Goal: Information Seeking & Learning: Find specific fact

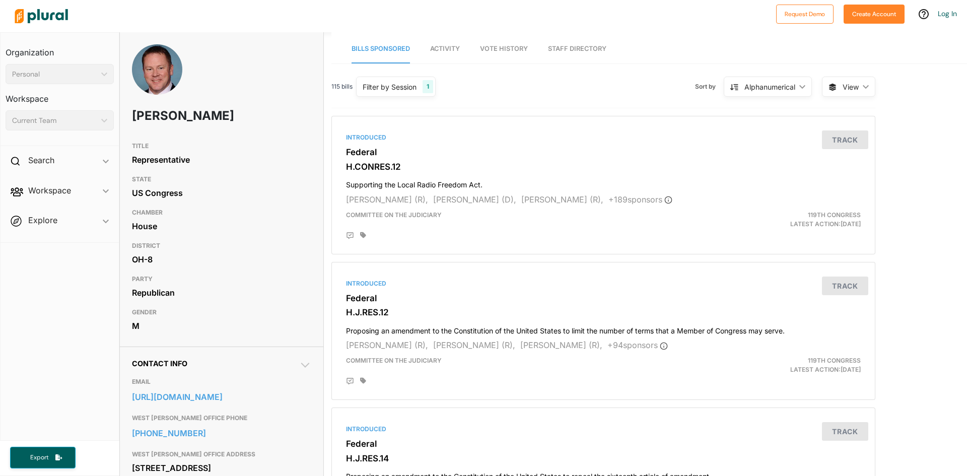
click at [427, 90] on div "1" at bounding box center [428, 86] width 11 height 13
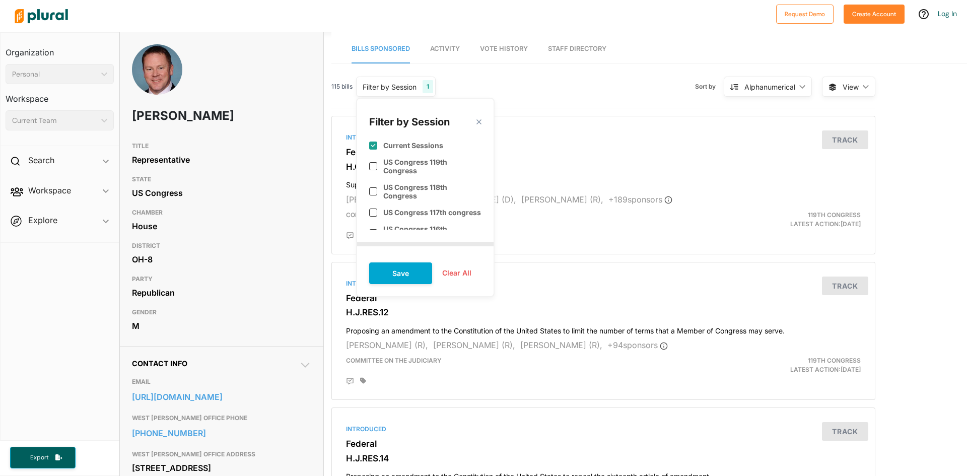
click at [545, 88] on div "115 bills Filter by Session 1 Filter by Session close Current Sessions US Congr…" at bounding box center [603, 91] width 544 height 35
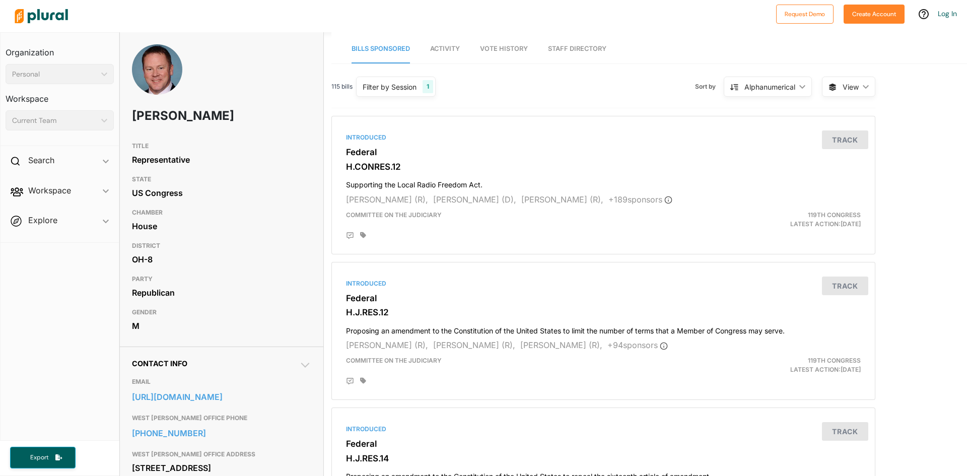
click at [801, 87] on polygon at bounding box center [802, 87] width 6 height 4
click at [779, 158] on div "Alphanumerical" at bounding box center [774, 157] width 60 height 9
click at [860, 88] on icon "ic_keyboard_arrow_down" at bounding box center [864, 87] width 10 height 5
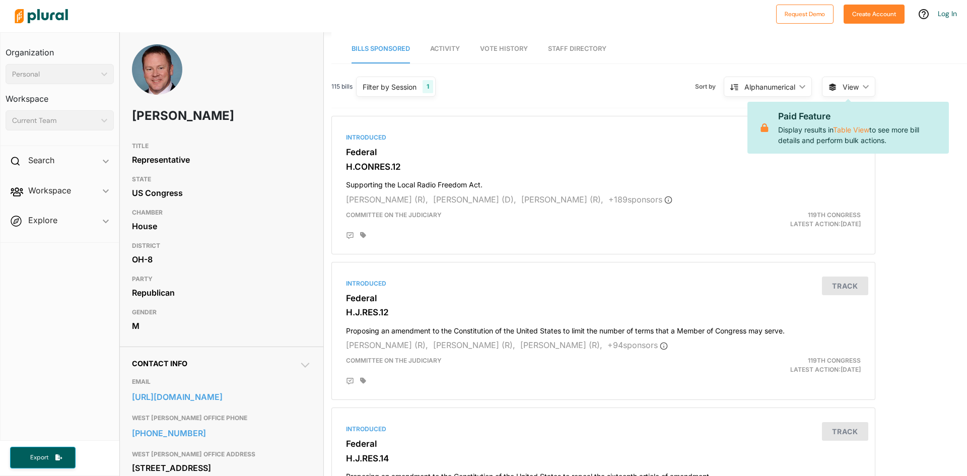
click at [862, 88] on icon "ic_keyboard_arrow_down" at bounding box center [864, 87] width 10 height 5
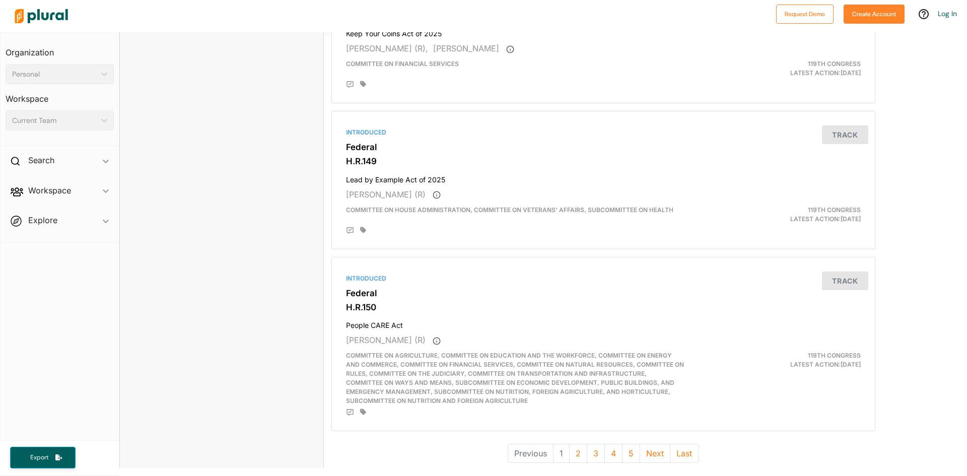
scroll to position [2676, 0]
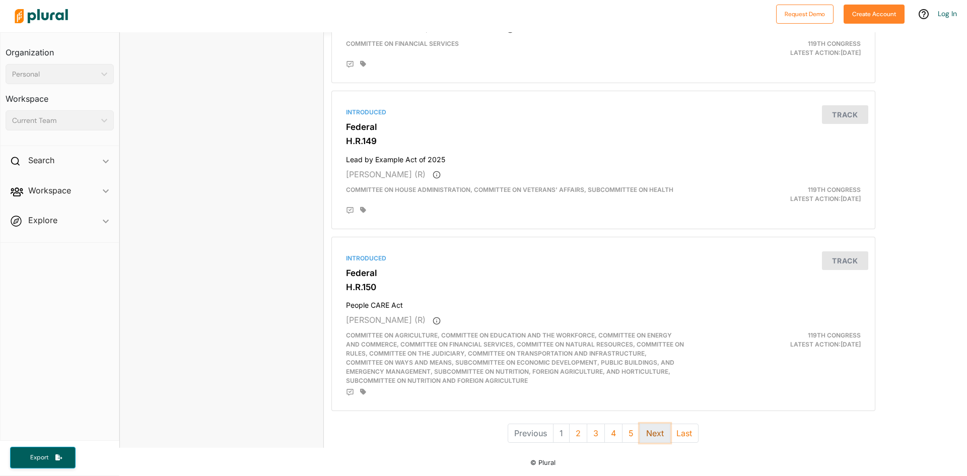
click at [653, 436] on button "Next" at bounding box center [655, 433] width 31 height 19
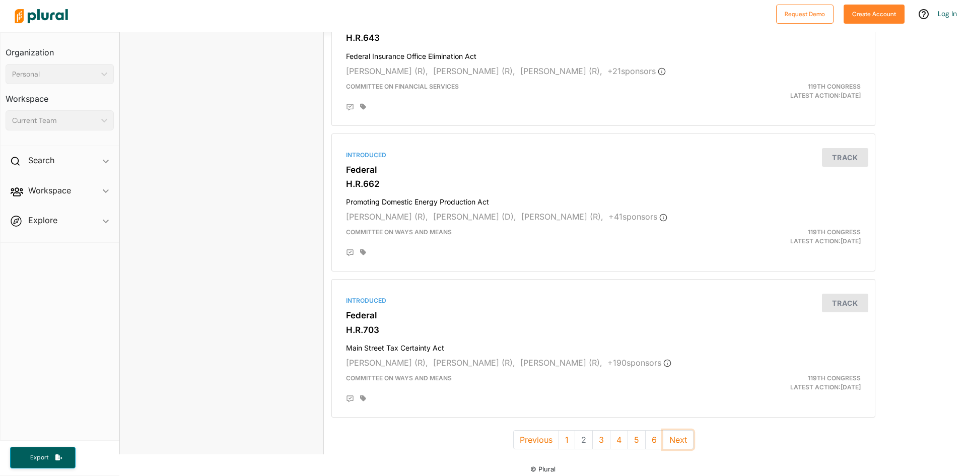
scroll to position [2614, 0]
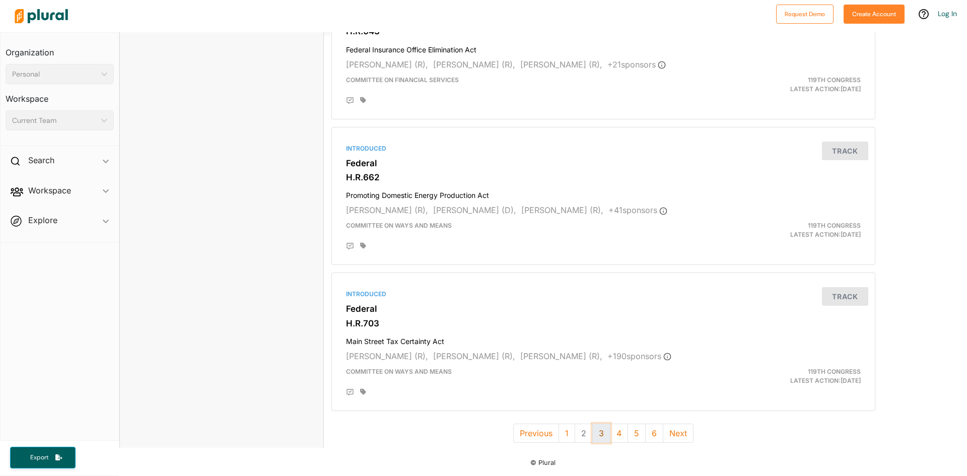
click at [599, 432] on button "3" at bounding box center [601, 433] width 18 height 19
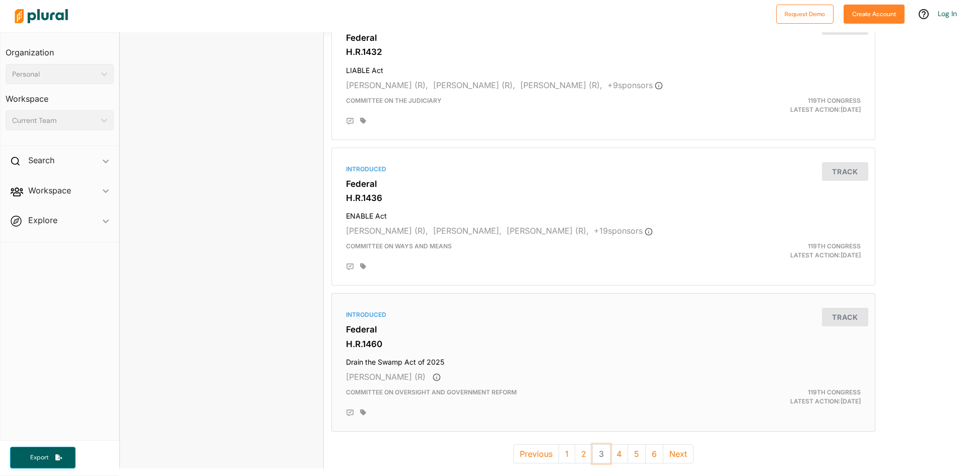
scroll to position [2614, 0]
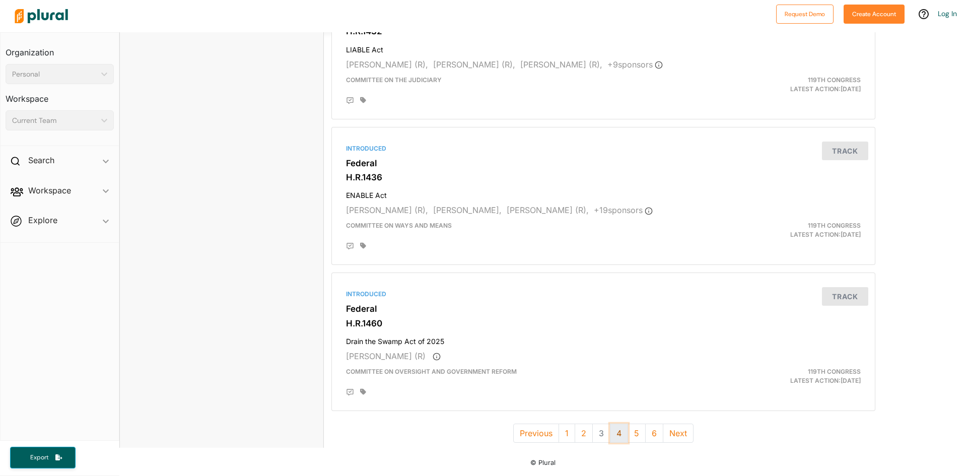
click at [618, 435] on button "4" at bounding box center [619, 433] width 18 height 19
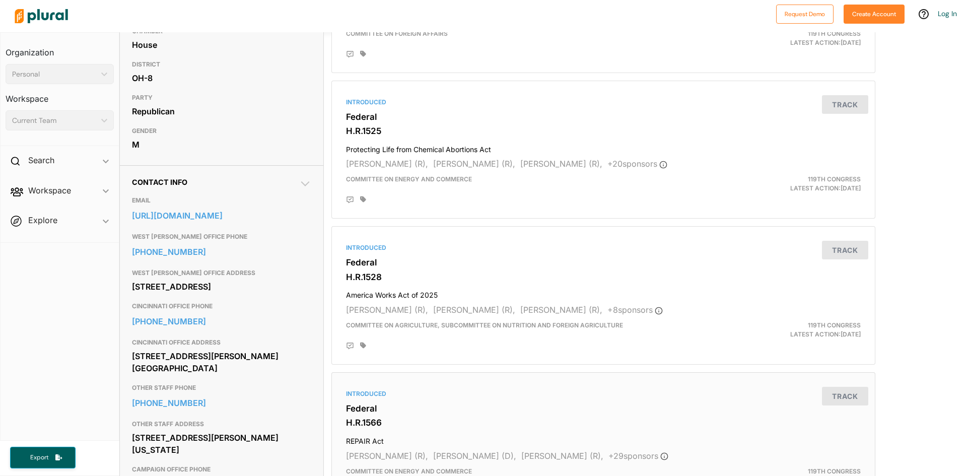
scroll to position [302, 0]
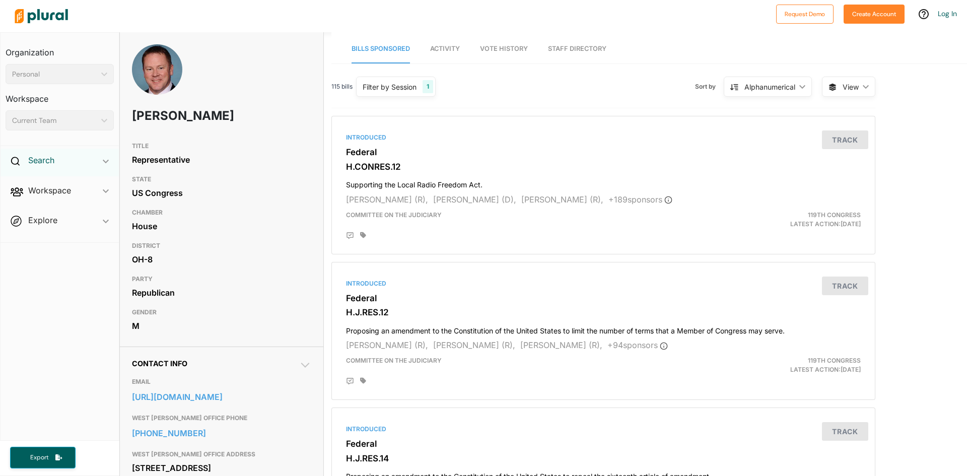
click at [43, 159] on h2 "Search" at bounding box center [41, 160] width 26 height 11
click at [43, 184] on h4 "Bills" at bounding box center [62, 184] width 93 height 10
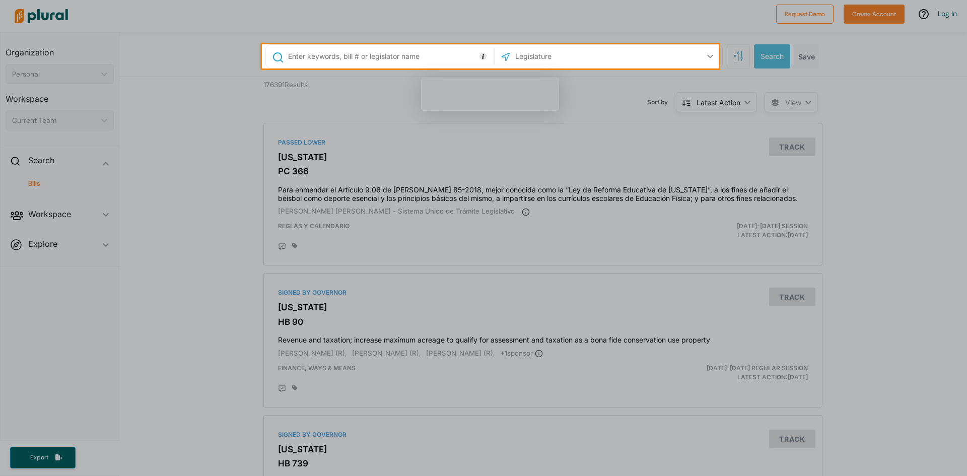
click at [318, 53] on input "text" at bounding box center [389, 56] width 204 height 19
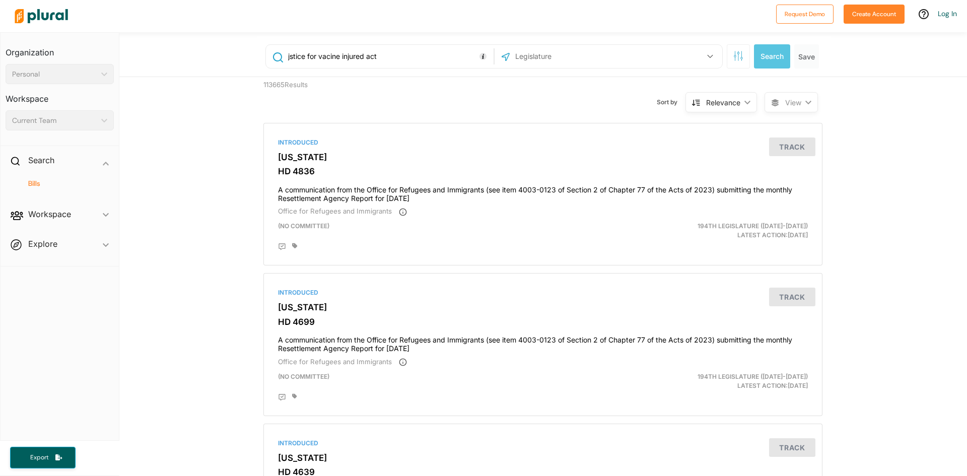
click at [287, 55] on input "jstice for vacine injured act" at bounding box center [389, 56] width 204 height 19
click at [287, 56] on input "jstice for vacine injured act" at bounding box center [389, 56] width 204 height 19
click at [365, 56] on input "justice for [PERSON_NAME] injured act" at bounding box center [389, 56] width 204 height 19
type input "justice for vaccine injured veterans act"
click at [760, 58] on button "Search" at bounding box center [772, 56] width 36 height 24
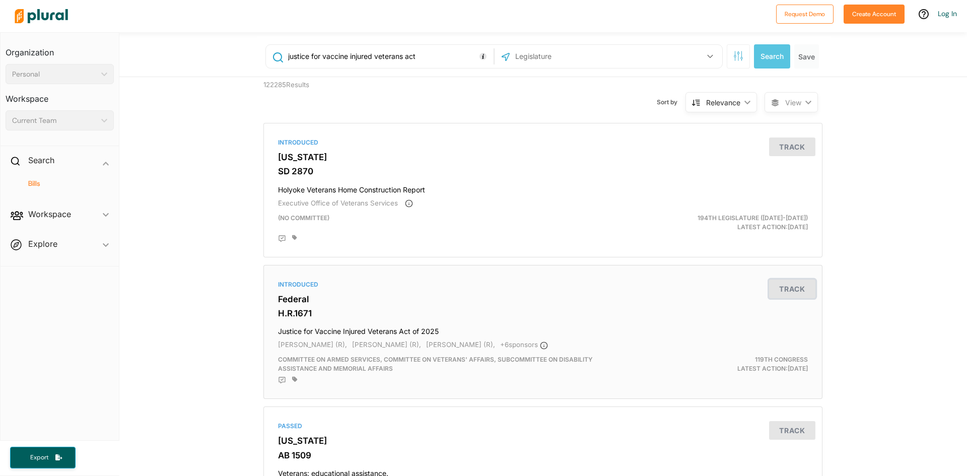
drag, startPoint x: 790, startPoint y: 284, endPoint x: 785, endPoint y: 290, distance: 7.9
click at [789, 285] on button "Track" at bounding box center [792, 289] width 46 height 19
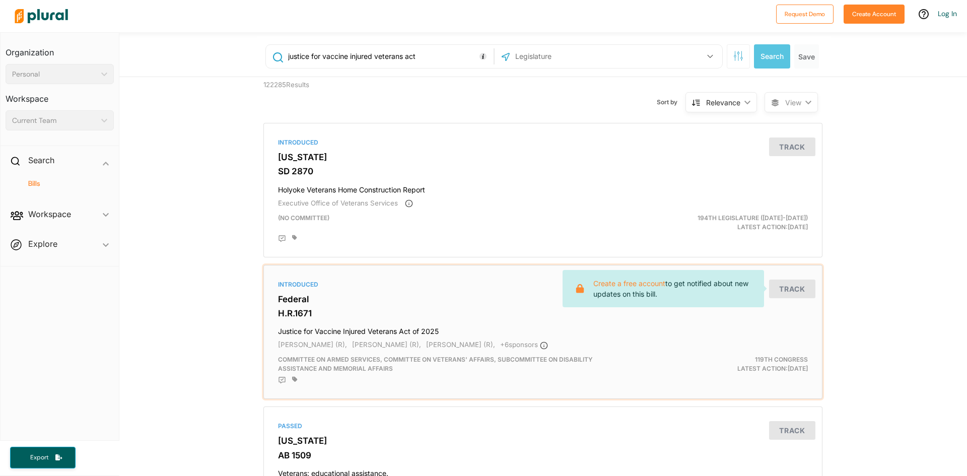
click at [647, 325] on h4 "Justice for Vaccine Injured Veterans Act of 2025" at bounding box center [543, 329] width 530 height 14
